Goal: Information Seeking & Learning: Learn about a topic

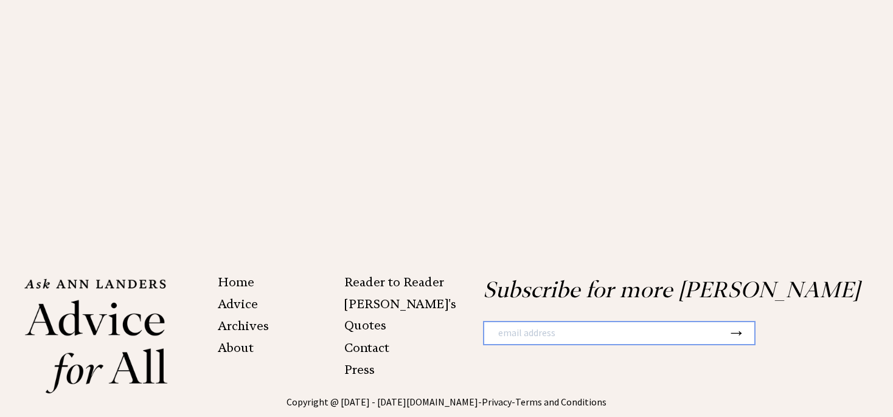
scroll to position [2534, 0]
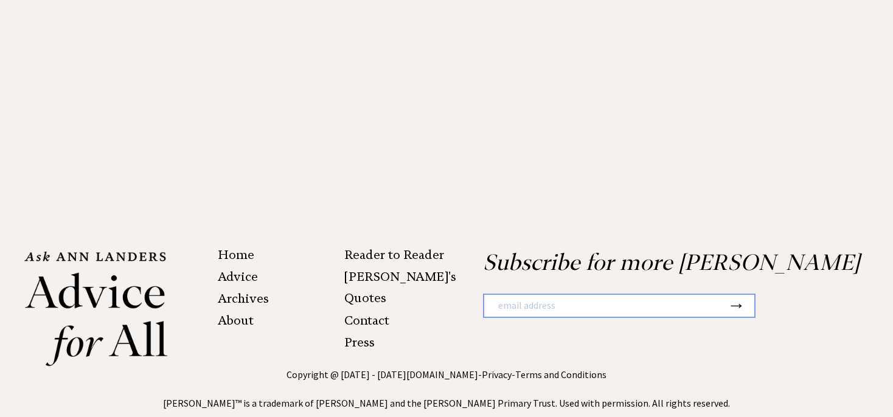
click at [237, 269] on link "Advice" at bounding box center [238, 276] width 40 height 15
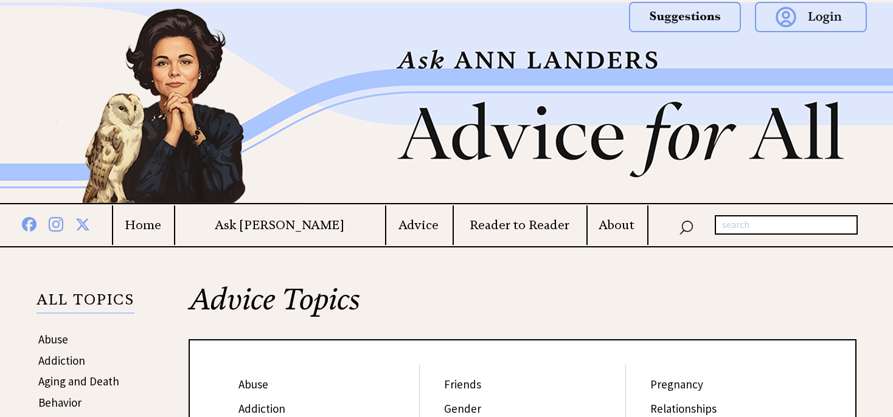
scroll to position [192, 0]
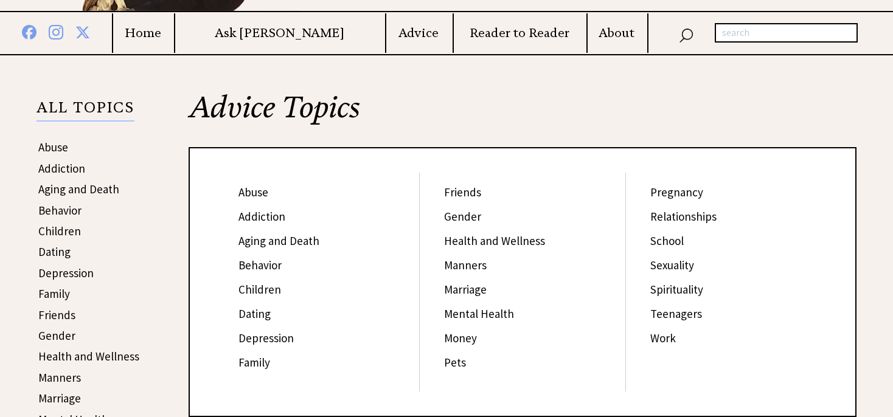
click at [670, 315] on link "Teenagers" at bounding box center [676, 313] width 52 height 15
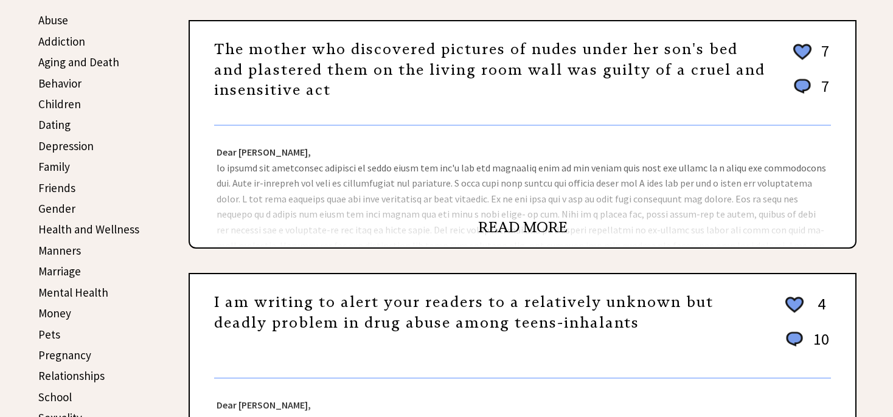
scroll to position [321, 0]
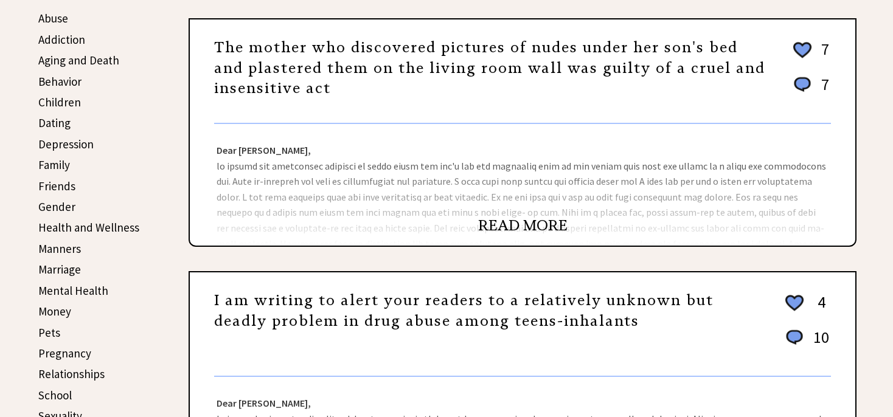
click at [544, 221] on link "READ MORE" at bounding box center [522, 225] width 89 height 18
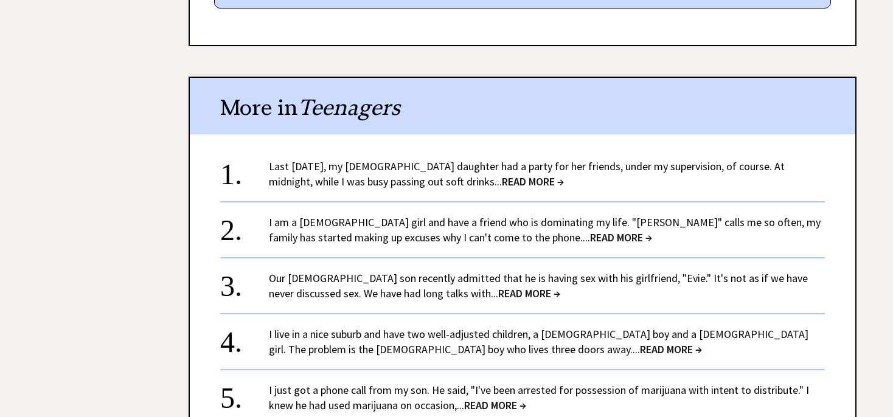
scroll to position [6100, 0]
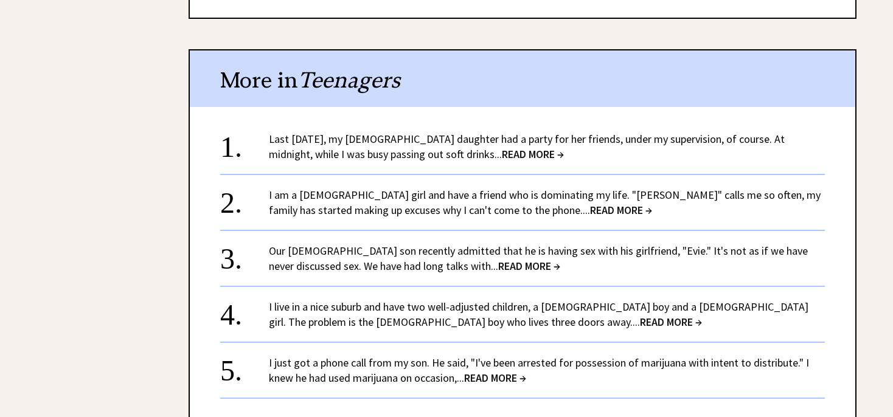
click at [504, 407] on link "+ View More" at bounding box center [522, 420] width 114 height 26
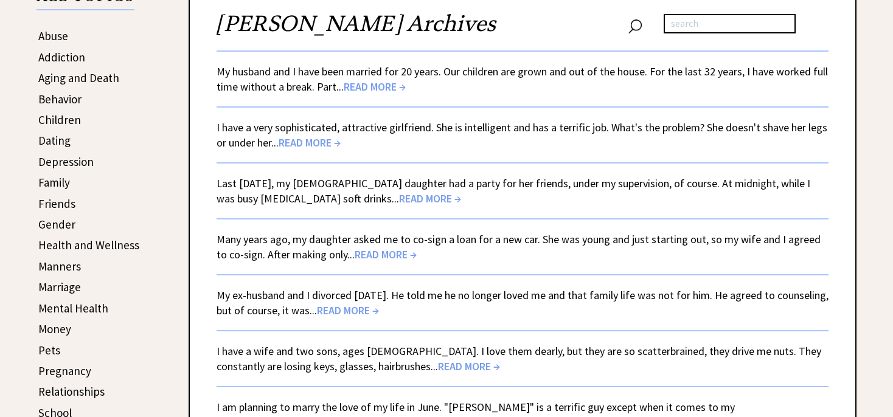
scroll to position [321, 0]
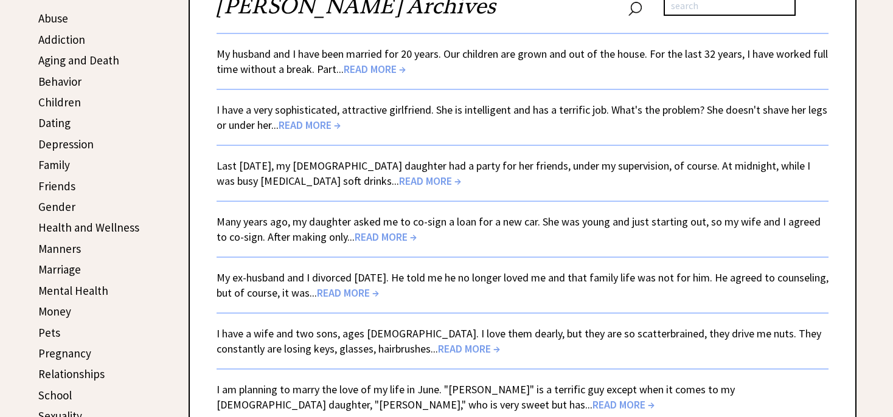
click at [320, 125] on span "READ MORE →" at bounding box center [309, 125] width 62 height 14
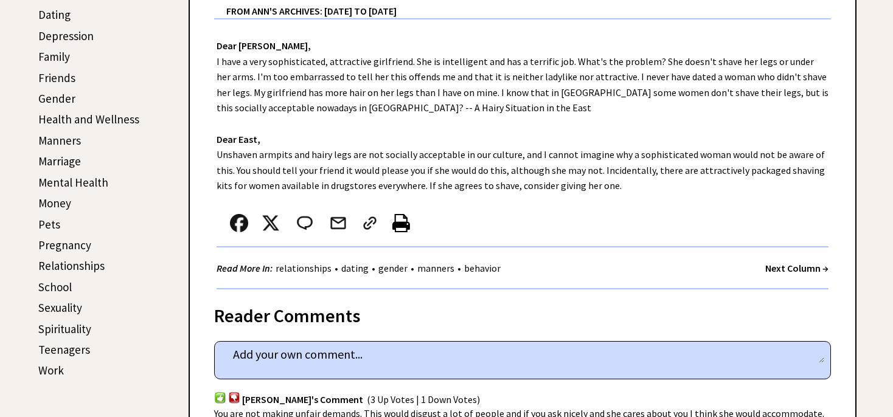
scroll to position [513, 0]
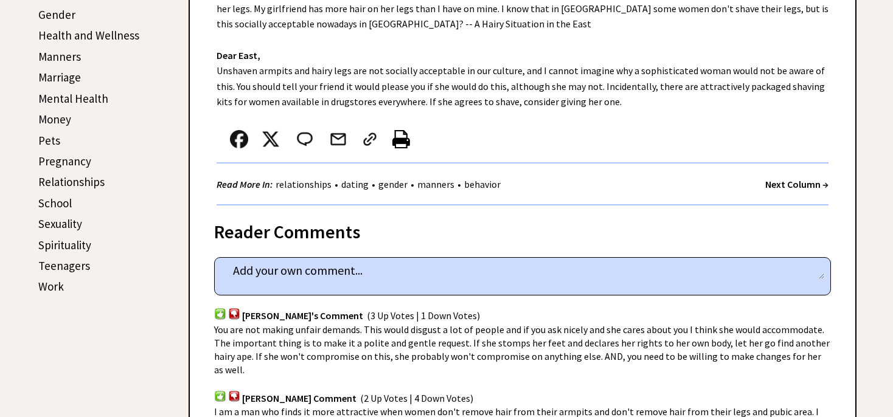
click at [770, 184] on strong "Next Column →" at bounding box center [796, 184] width 63 height 12
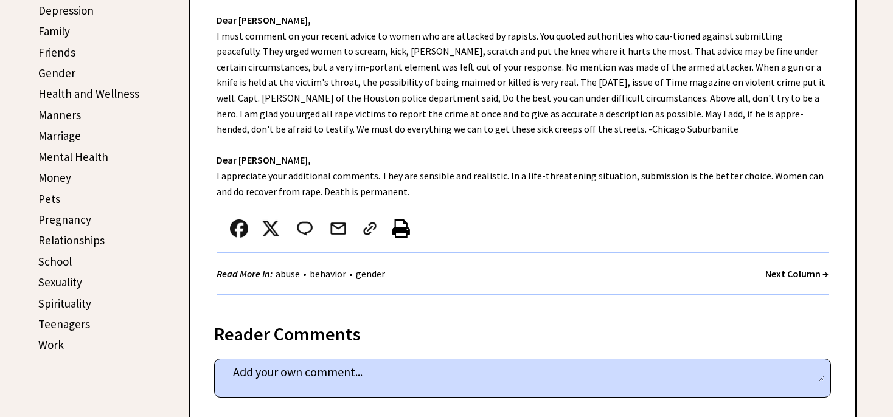
scroll to position [513, 0]
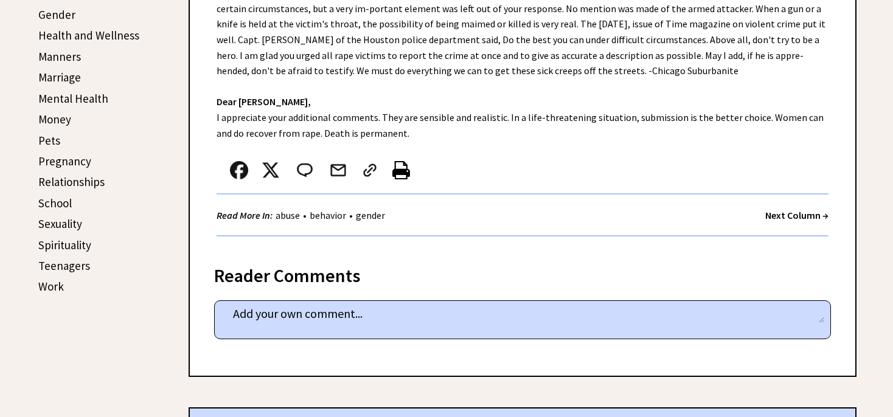
click at [787, 213] on strong "Next Column →" at bounding box center [796, 215] width 63 height 12
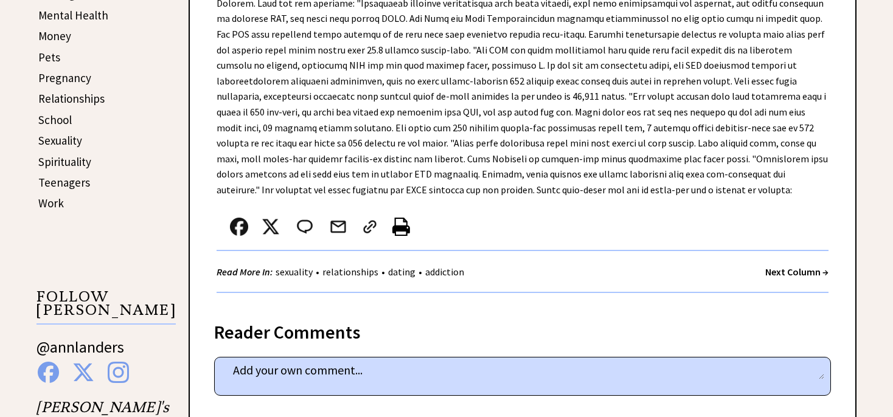
scroll to position [642, 0]
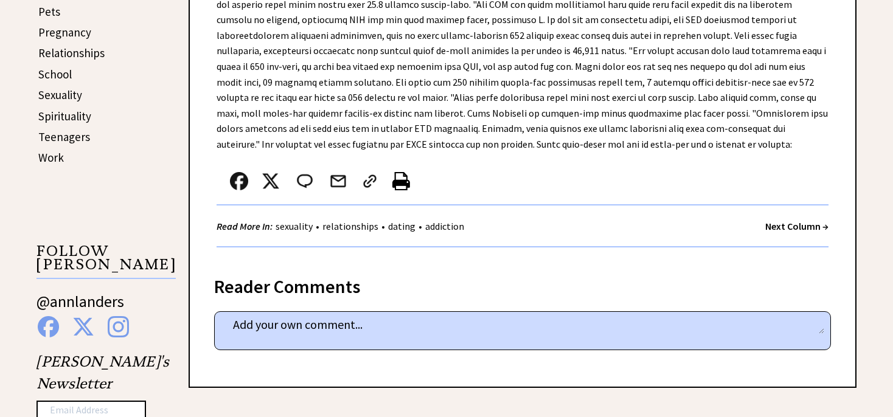
click at [783, 227] on strong "Next Column →" at bounding box center [796, 226] width 63 height 12
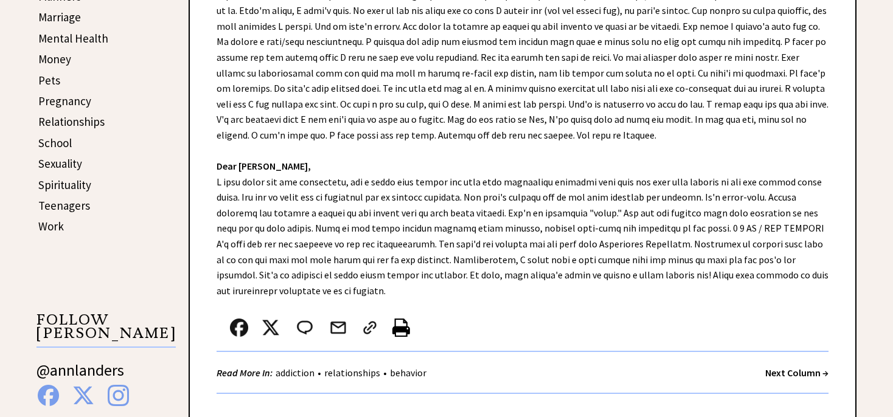
scroll to position [642, 0]
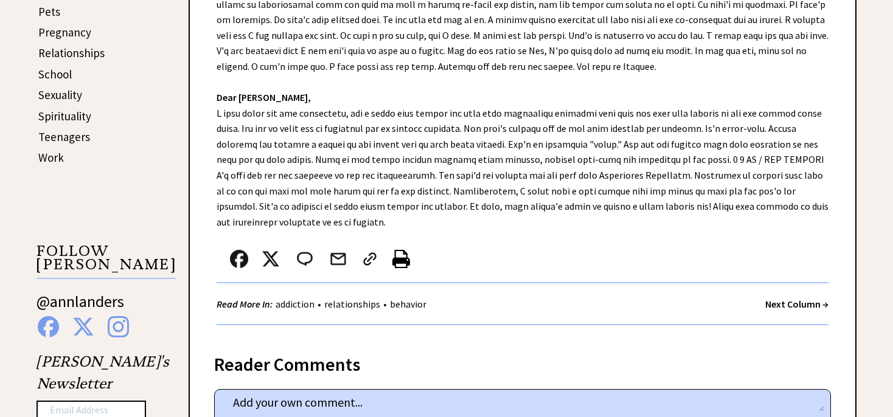
click at [778, 305] on strong "Next Column →" at bounding box center [796, 304] width 63 height 12
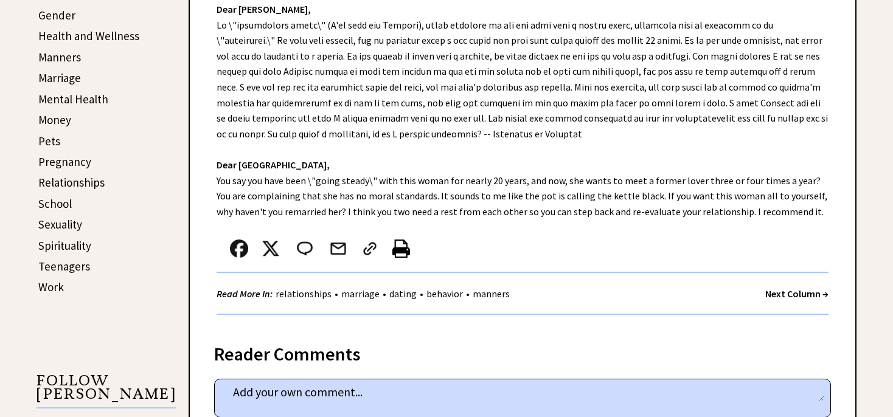
scroll to position [513, 0]
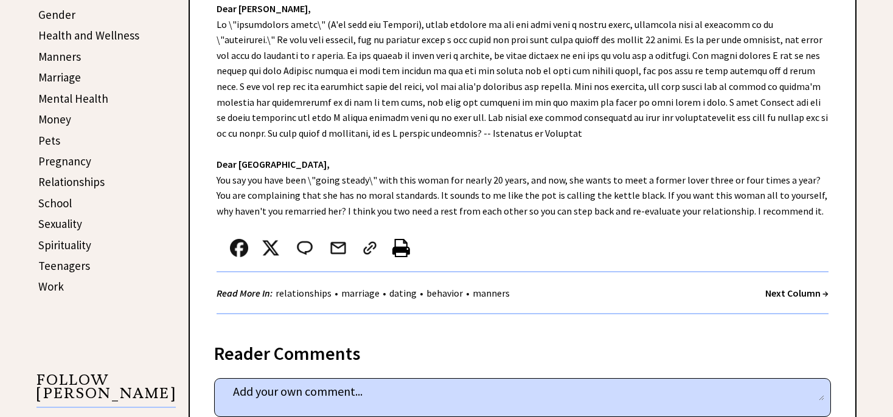
click at [779, 293] on strong "Next Column →" at bounding box center [796, 293] width 63 height 12
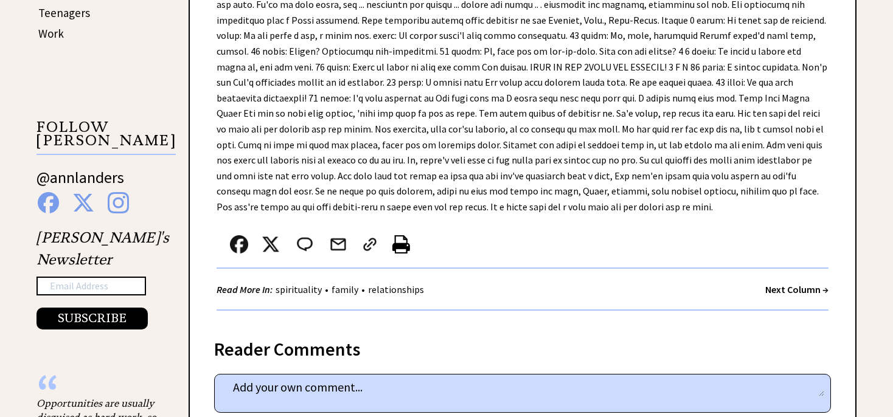
scroll to position [770, 0]
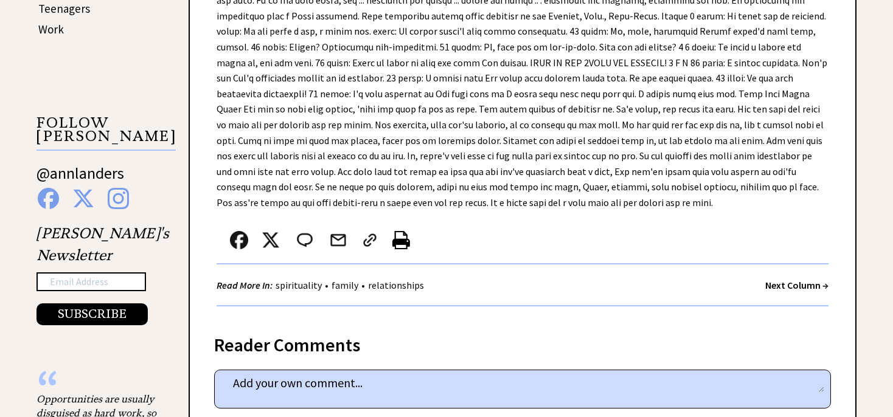
click at [780, 288] on strong "Next Column →" at bounding box center [796, 285] width 63 height 12
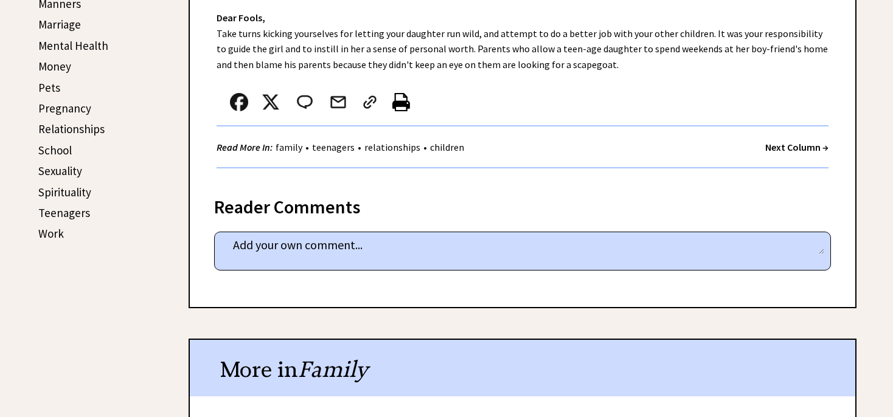
scroll to position [578, 0]
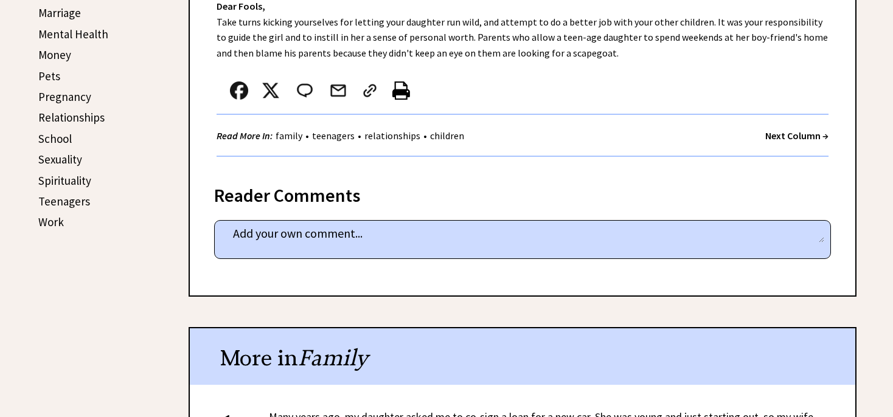
click at [803, 136] on strong "Next Column →" at bounding box center [796, 136] width 63 height 12
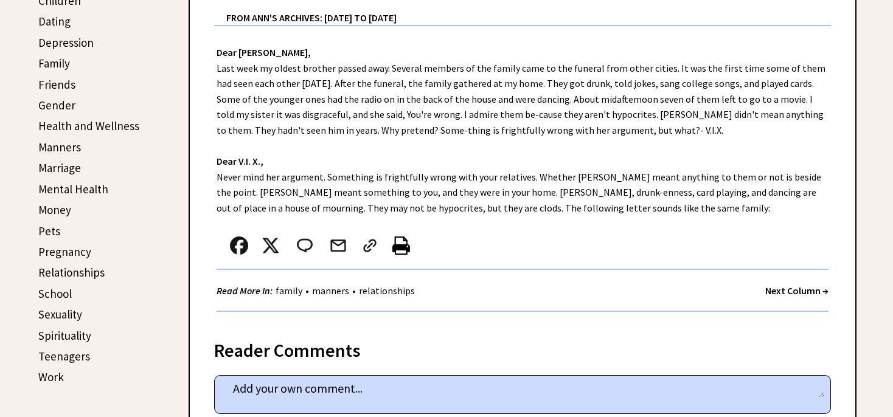
scroll to position [449, 0]
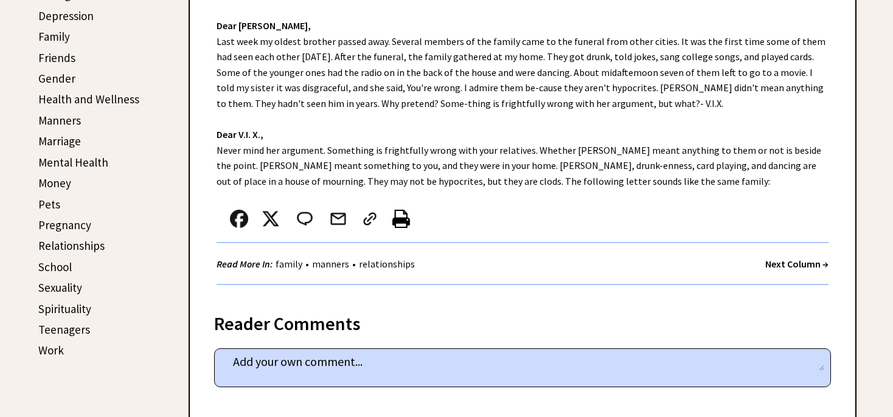
click at [776, 266] on strong "Next Column →" at bounding box center [796, 264] width 63 height 12
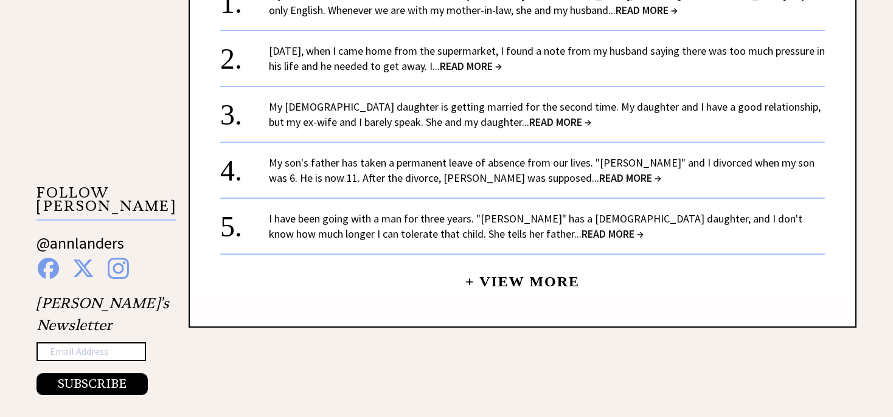
scroll to position [1091, 0]
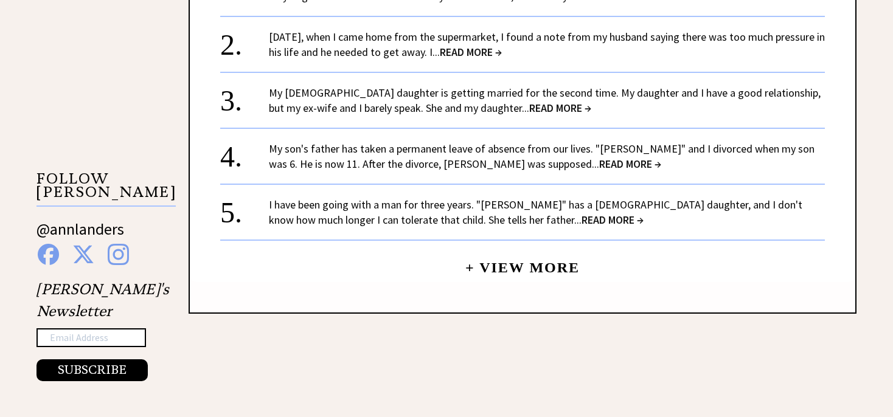
click at [581, 215] on span "READ MORE →" at bounding box center [612, 220] width 62 height 14
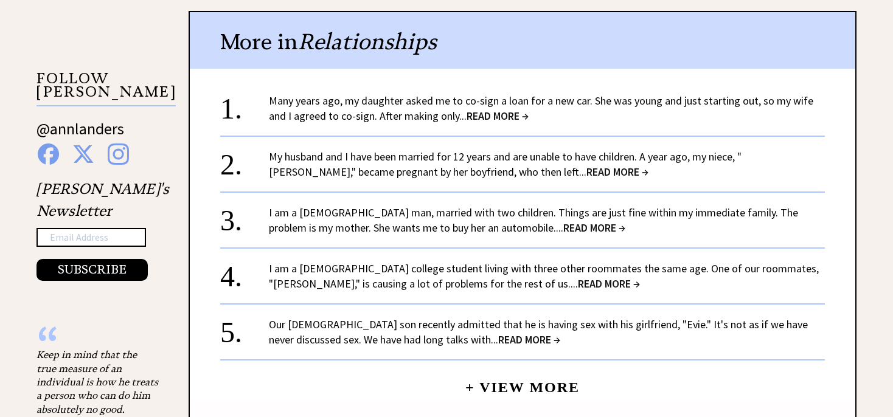
scroll to position [1220, 0]
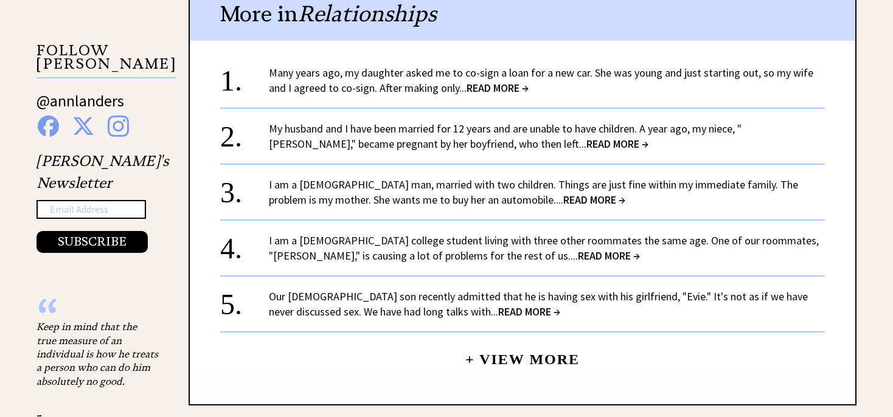
click at [586, 137] on span "READ MORE →" at bounding box center [617, 144] width 62 height 14
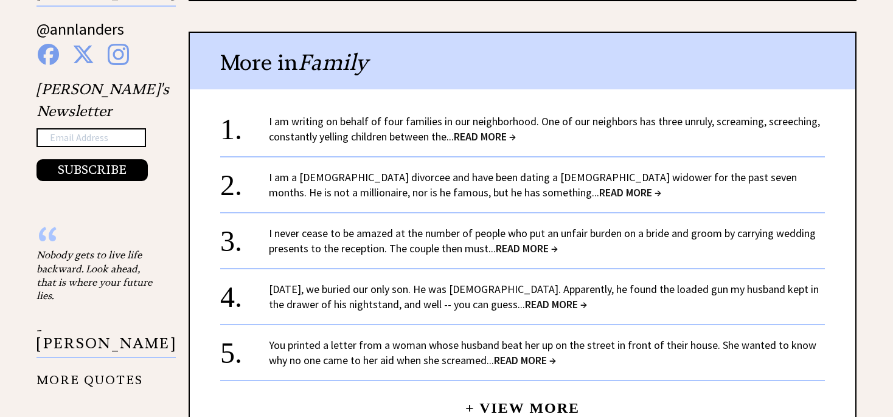
scroll to position [1348, 0]
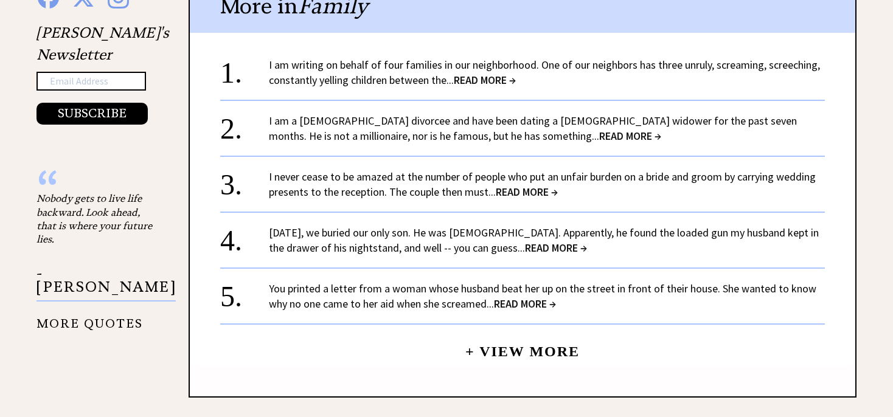
click at [479, 76] on span "READ MORE →" at bounding box center [485, 80] width 62 height 14
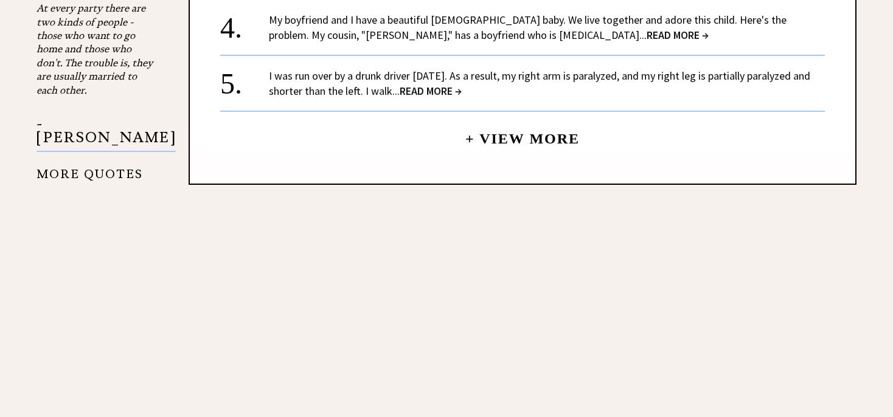
scroll to position [1541, 0]
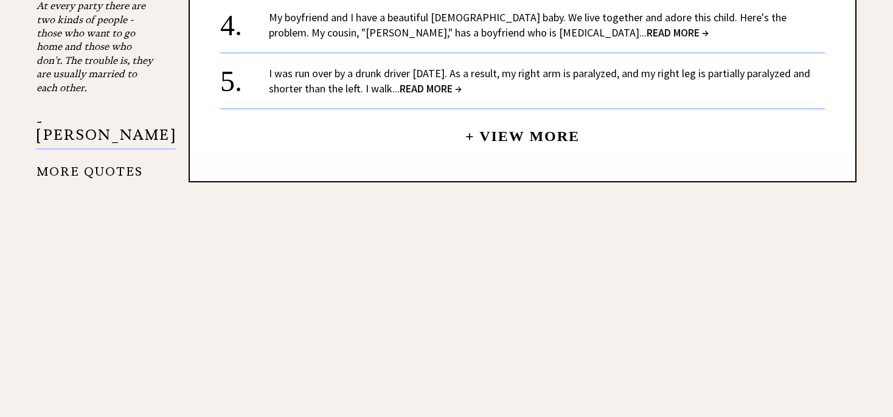
click at [437, 81] on span "READ MORE →" at bounding box center [430, 88] width 62 height 14
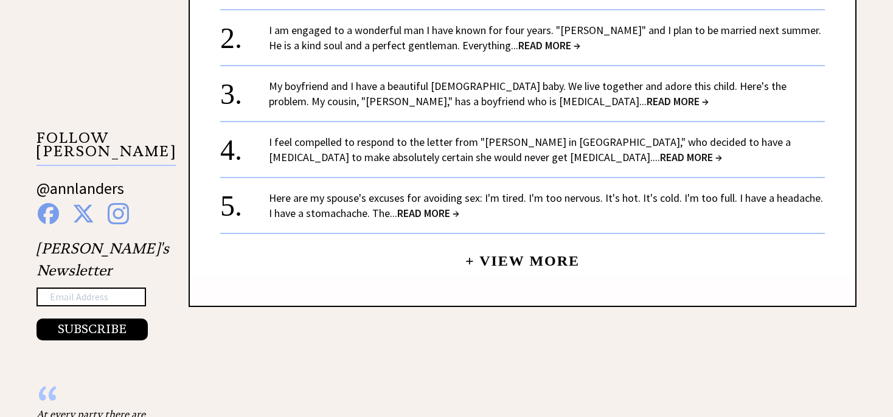
scroll to position [1155, 0]
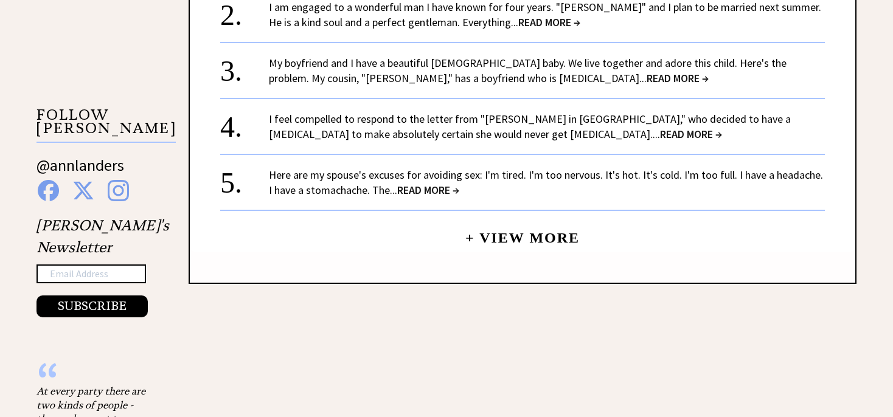
click at [660, 127] on span "READ MORE →" at bounding box center [691, 134] width 62 height 14
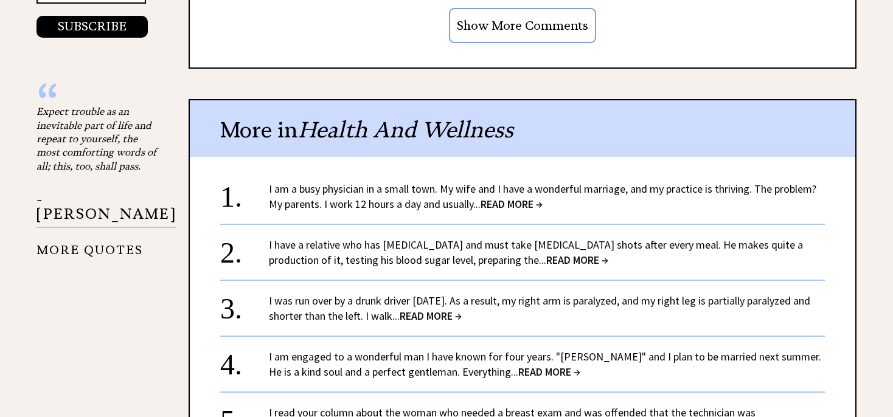
scroll to position [1476, 0]
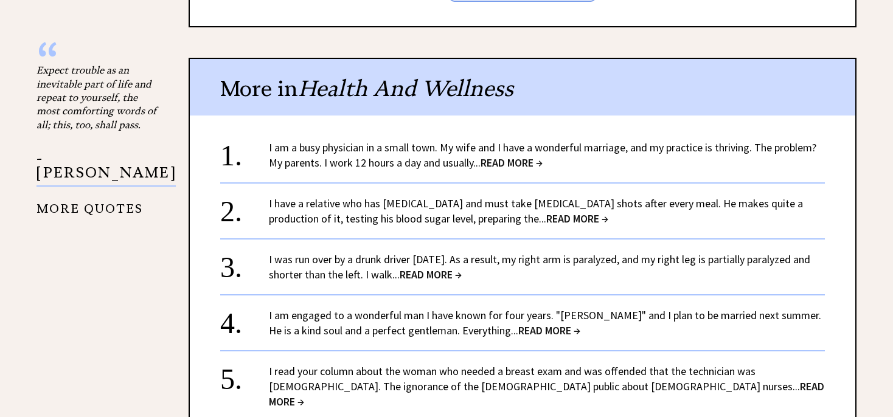
click at [497, 156] on span "READ MORE →" at bounding box center [511, 163] width 62 height 14
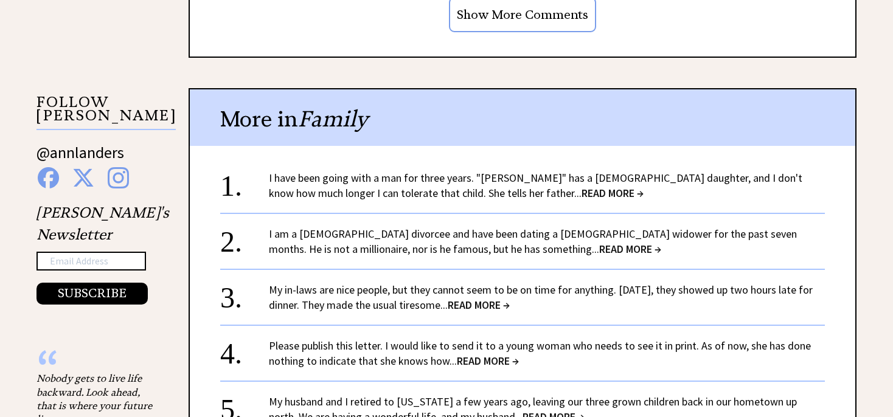
scroll to position [1220, 0]
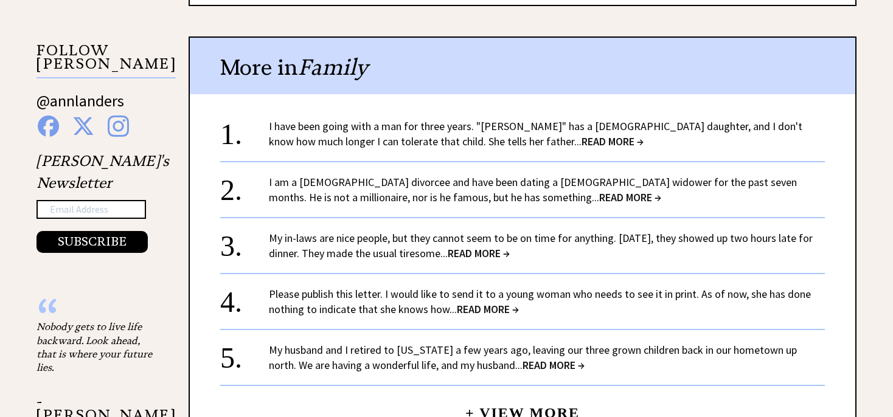
click at [599, 196] on span "READ MORE →" at bounding box center [630, 197] width 62 height 14
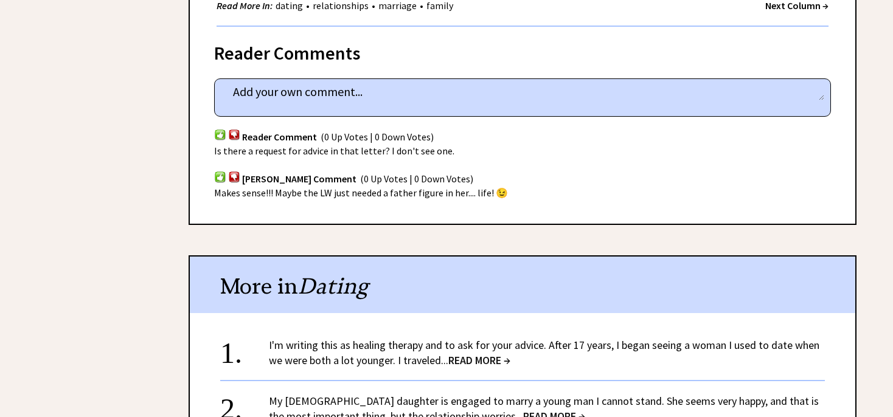
scroll to position [1091, 0]
